Goal: Find specific page/section

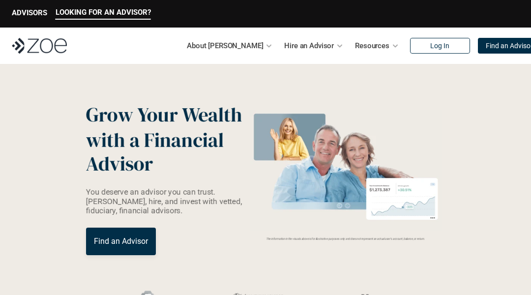
scroll to position [2244, 0]
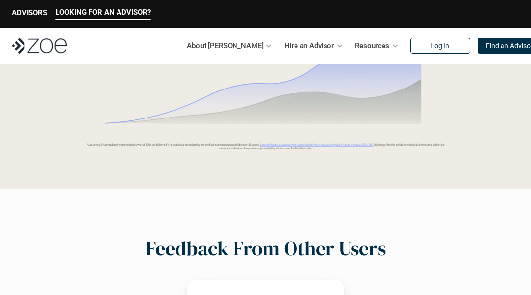
scroll to position [1474, 0]
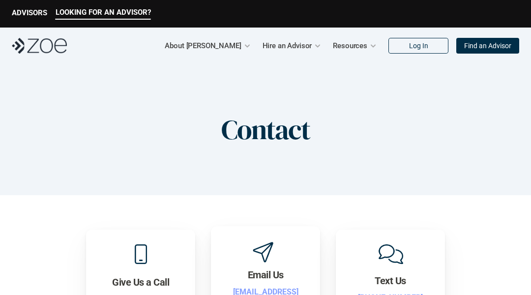
scroll to position [552, 0]
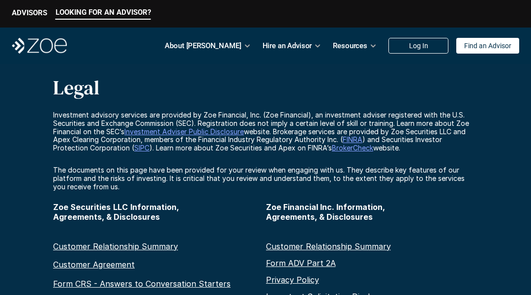
scroll to position [491, 0]
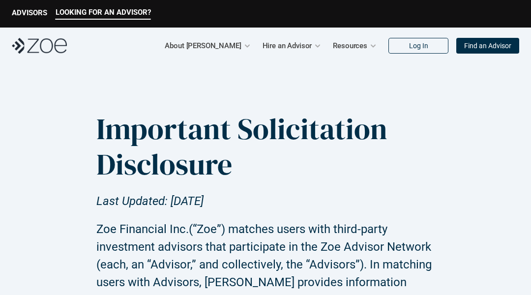
scroll to position [1932, 0]
